Goal: Find contact information: Find contact information

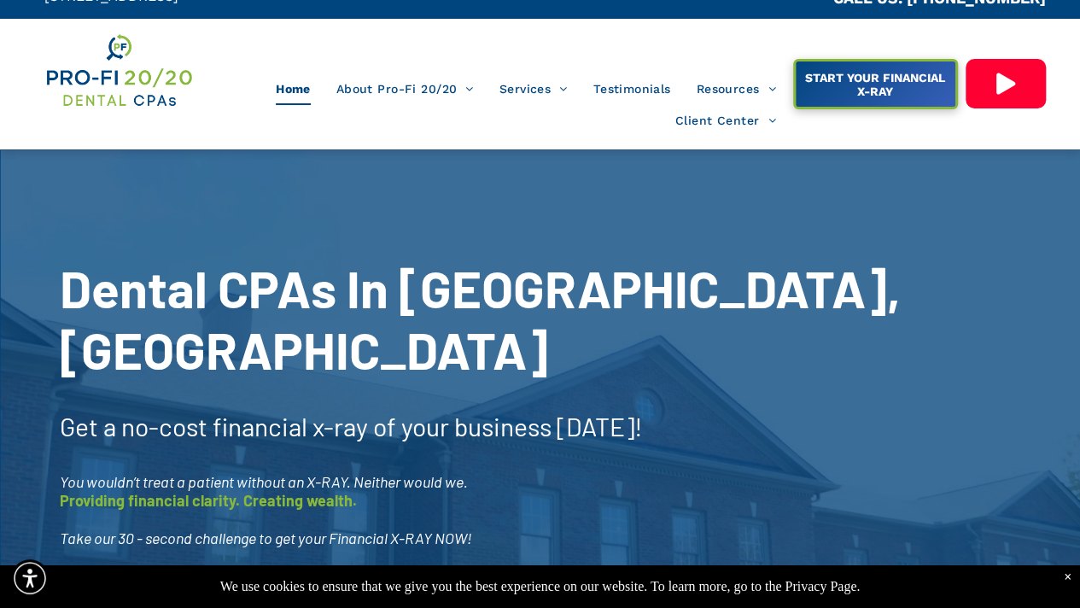
scroll to position [25, 0]
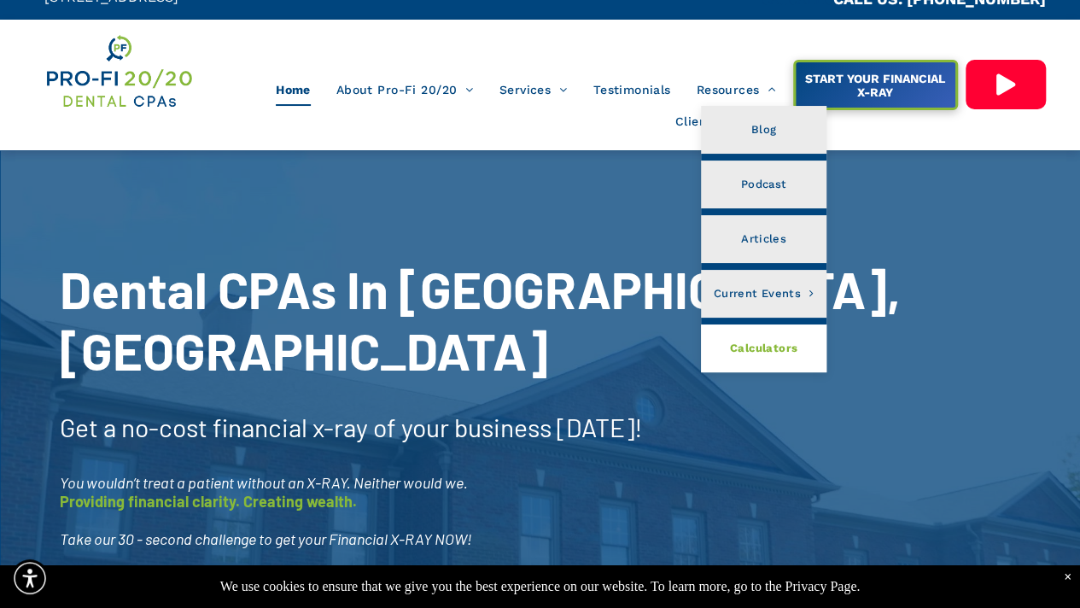
click at [752, 347] on span "Calculators" at bounding box center [763, 348] width 67 height 22
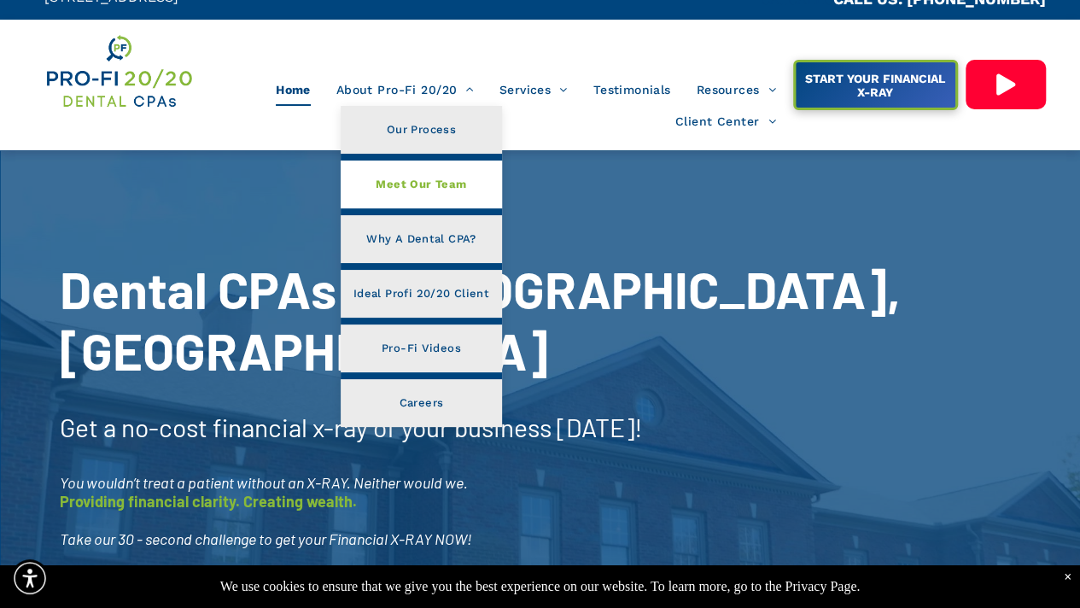
click at [423, 184] on span "Meet Our Team" at bounding box center [421, 184] width 90 height 22
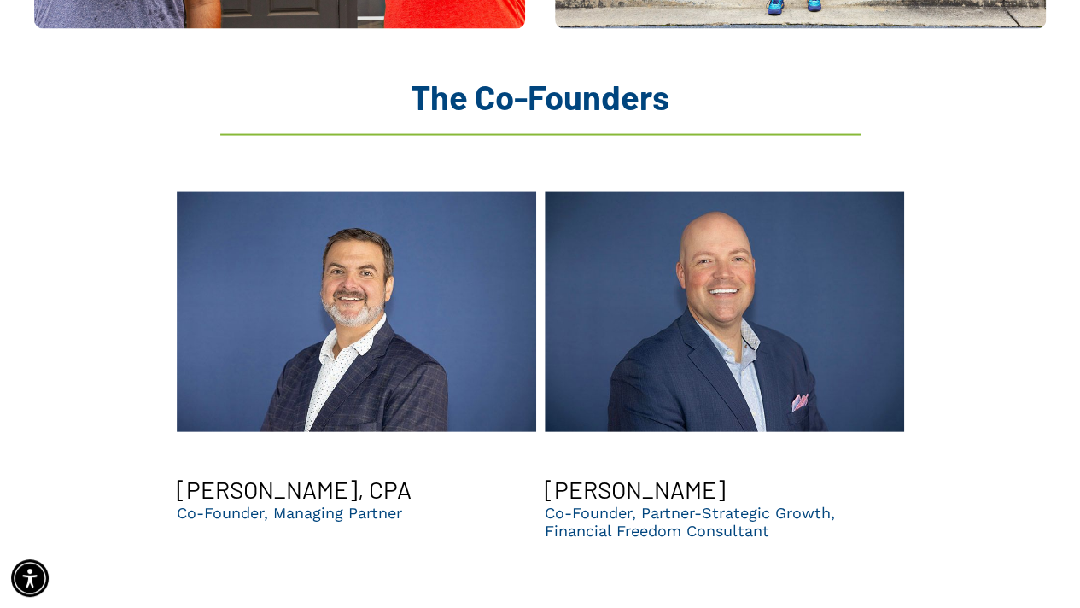
scroll to position [1670, 0]
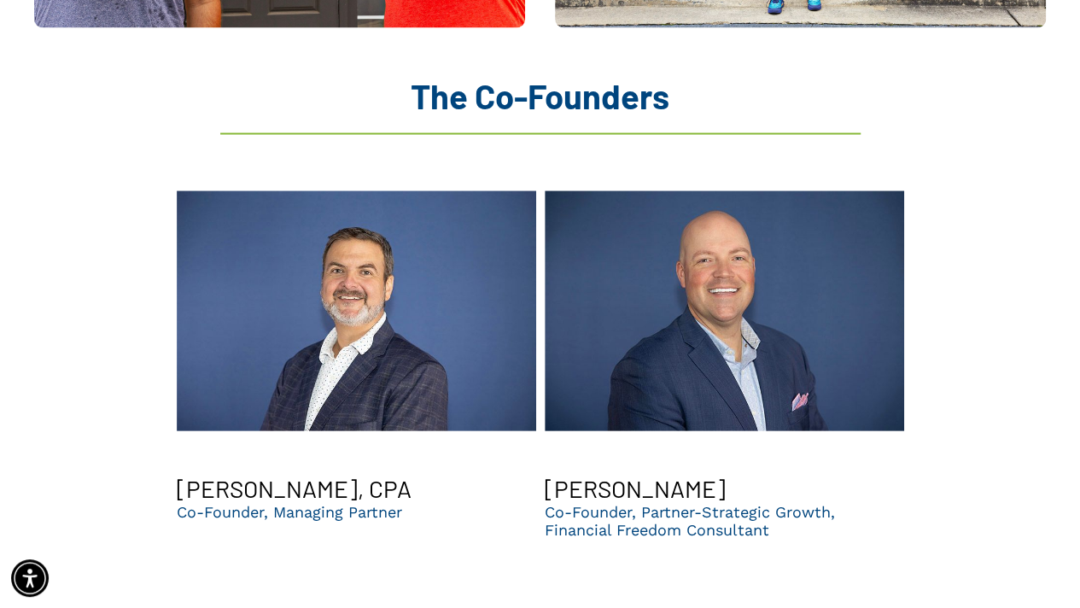
click at [601, 474] on h3 "[PERSON_NAME]" at bounding box center [635, 488] width 181 height 29
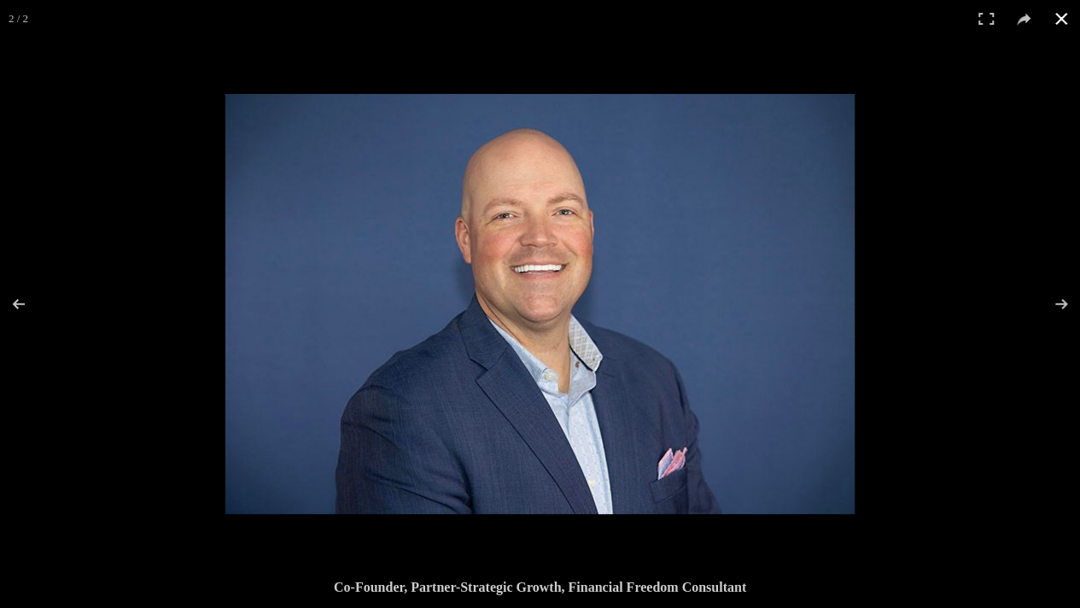
click at [1051, 18] on button at bounding box center [1061, 19] width 38 height 38
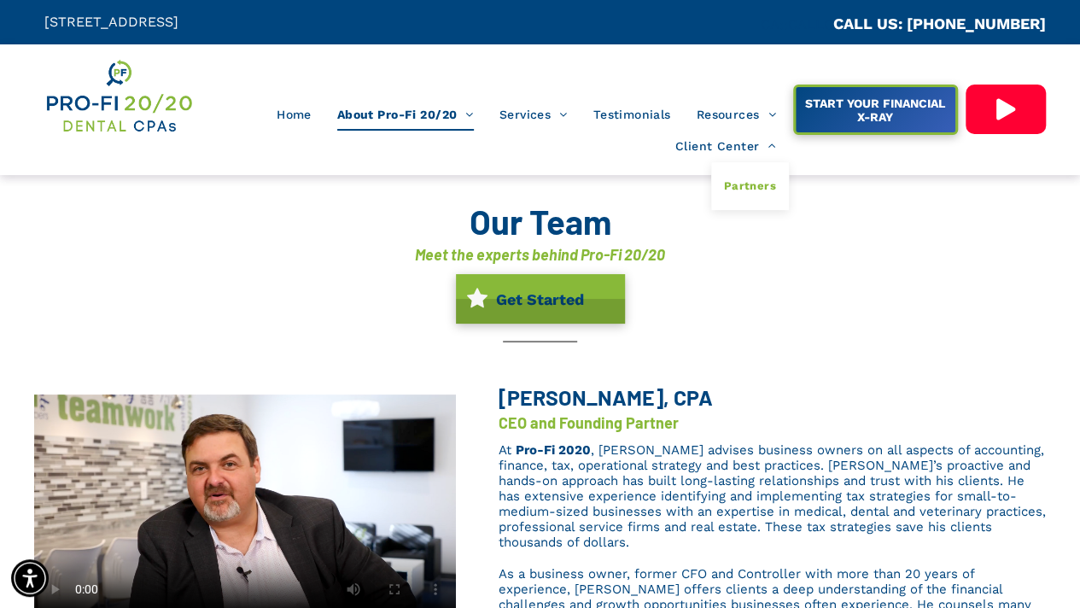
click at [746, 183] on span "Partners" at bounding box center [750, 186] width 52 height 22
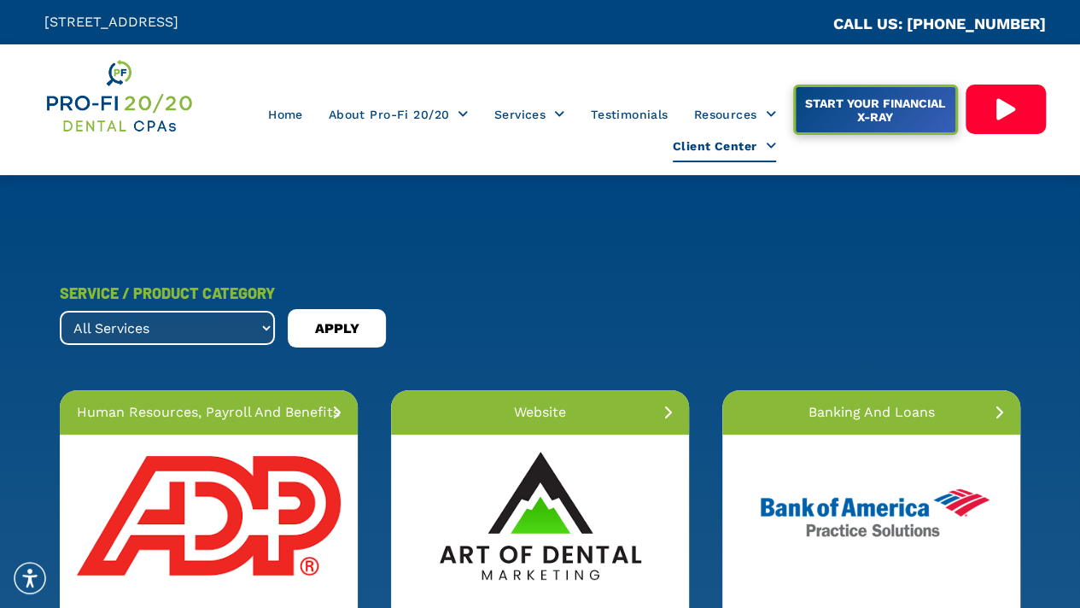
click at [256, 330] on select "All Services banking and loans dental collections dental membership forensic ac…" at bounding box center [167, 328] width 215 height 34
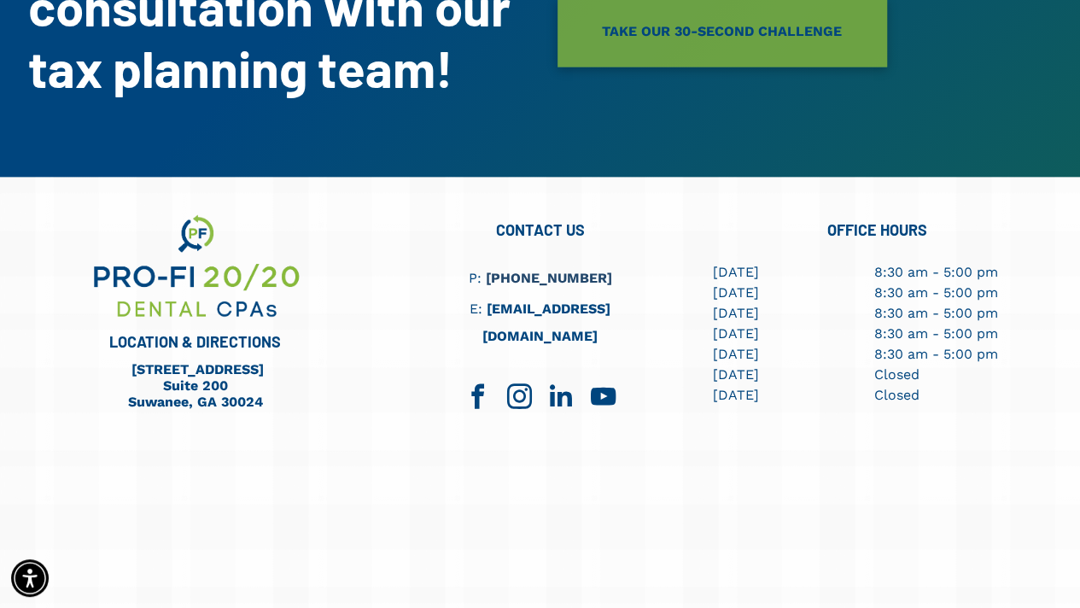
scroll to position [5269, 0]
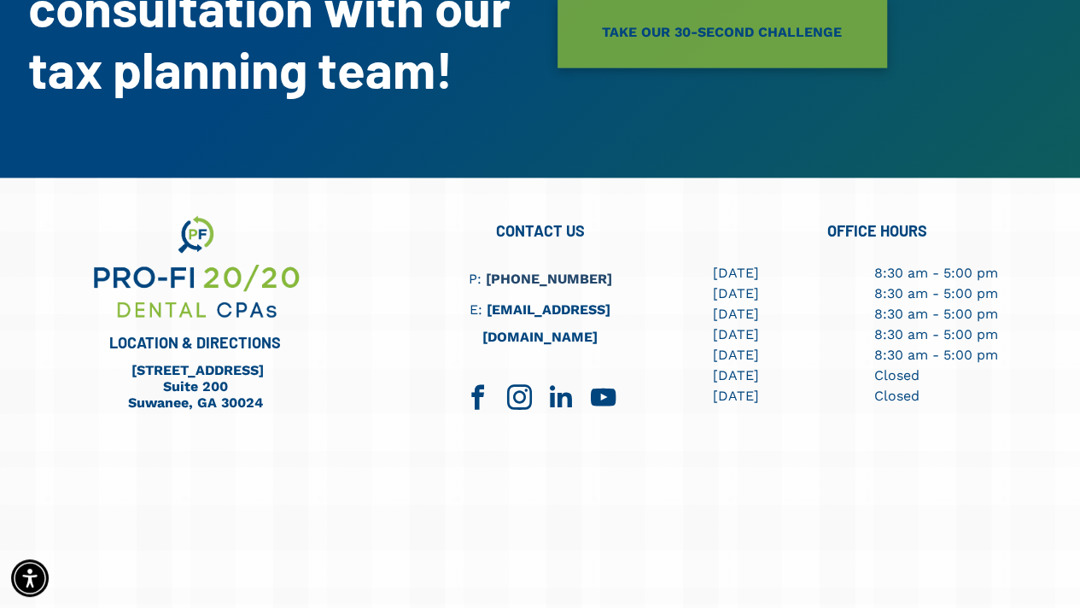
drag, startPoint x: 540, startPoint y: 308, endPoint x: 514, endPoint y: 319, distance: 28.7
click at [514, 319] on h6 "E: info@profi2020.com" at bounding box center [539, 323] width 241 height 55
click at [527, 307] on link "[EMAIL_ADDRESS][DOMAIN_NAME]" at bounding box center [546, 323] width 128 height 44
